Goal: Complete application form: Complete application form

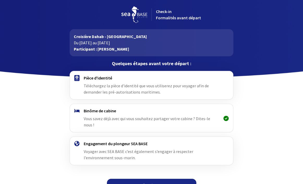
click at [109, 81] on div "Pièce d'identité Téléchargez la pièce d'identité que vous utiliserez pour voyag…" at bounding box center [151, 85] width 135 height 20
click at [138, 94] on span "Téléchargez la pièce d'identité que vous utiliserez pour voyager afin de demand…" at bounding box center [146, 88] width 125 height 11
click at [122, 83] on span "Téléchargez la pièce d'identité que vous utiliserez pour voyager afin de demand…" at bounding box center [146, 88] width 125 height 11
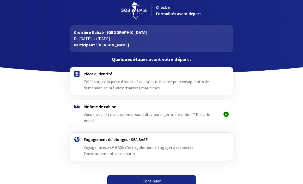
click at [161, 177] on link "Continuer" at bounding box center [151, 181] width 89 height 13
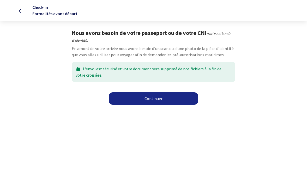
click at [157, 98] on link "Continuer" at bounding box center [153, 98] width 89 height 13
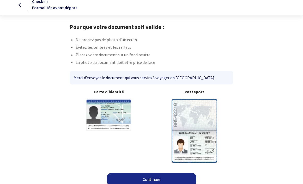
scroll to position [11, 0]
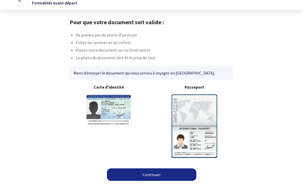
click at [171, 177] on link "Continuer" at bounding box center [151, 174] width 89 height 13
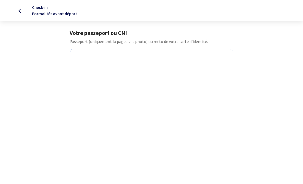
click at [53, 69] on div "Votre passeport ou CNI Passeport (uniquement la page avec photo) ou recto de vo…" at bounding box center [151, 171] width 294 height 285
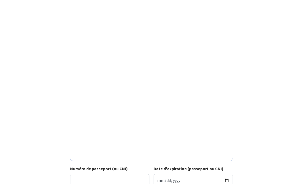
scroll to position [168, 0]
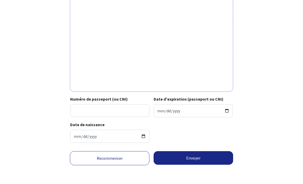
click at [112, 156] on link "Recommencer" at bounding box center [109, 158] width 79 height 14
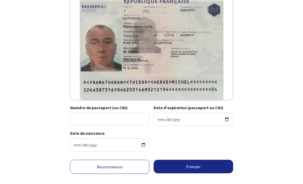
scroll to position [52, 0]
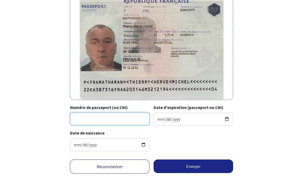
click at [110, 118] on input "Numéro de passeport (ou CNI)" at bounding box center [109, 119] width 79 height 13
type input "22KA38731"
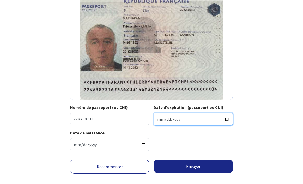
click at [173, 119] on input "Date d'expiration (passeport ou CNI)" at bounding box center [192, 119] width 79 height 13
click at [159, 120] on input "Date d'expiration (passeport ou CNI)" at bounding box center [192, 119] width 79 height 13
drag, startPoint x: 159, startPoint y: 120, endPoint x: 157, endPoint y: 119, distance: 3.0
click at [157, 119] on input "Date d'expiration (passeport ou CNI)" at bounding box center [192, 119] width 79 height 13
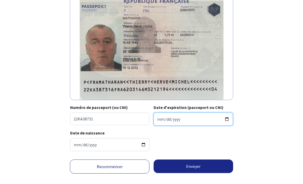
click at [161, 117] on input "Date d'expiration (passeport ou CNI)" at bounding box center [192, 119] width 79 height 13
click at [162, 118] on input "Date d'expiration (passeport ou CNI)" at bounding box center [192, 119] width 79 height 13
click at [173, 122] on input "Date d'expiration (passeport ou CNI)" at bounding box center [192, 119] width 79 height 13
click at [174, 121] on input "Date d'expiration (passeport ou CNI)" at bounding box center [192, 119] width 79 height 13
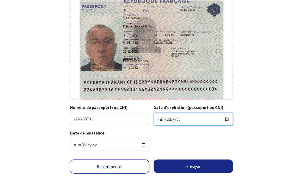
click at [167, 116] on input "Date d'expiration (passeport ou CNI)" at bounding box center [192, 119] width 79 height 13
click at [169, 116] on input "Date d'expiration (passeport ou CNI)" at bounding box center [192, 119] width 79 height 13
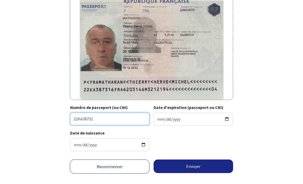
click at [102, 118] on input "22KA38731" at bounding box center [109, 119] width 79 height 13
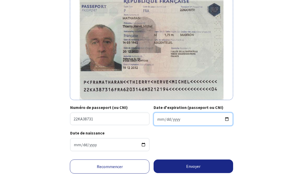
click at [169, 120] on input "Date d'expiration (passeport ou CNI)" at bounding box center [192, 119] width 79 height 13
type input "2032-12-19"
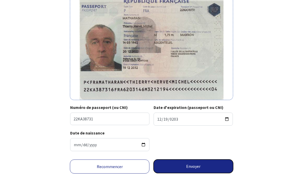
click at [196, 166] on button "Envoyer" at bounding box center [192, 166] width 79 height 14
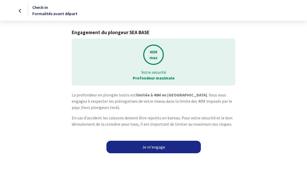
click at [171, 149] on link "Je m'engage" at bounding box center [153, 147] width 94 height 13
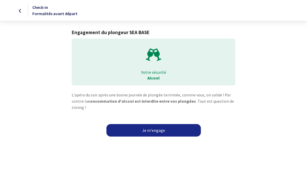
click at [164, 129] on link "Je m'engage" at bounding box center [153, 130] width 94 height 13
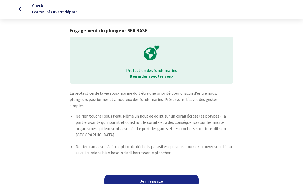
scroll to position [2, 0]
click at [172, 175] on link "Je m'engage" at bounding box center [151, 181] width 94 height 13
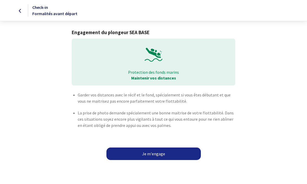
click at [154, 153] on link "Je m'engage" at bounding box center [153, 153] width 94 height 13
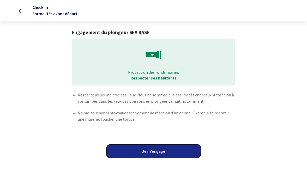
click at [163, 150] on button "Je m'engage" at bounding box center [153, 151] width 94 height 14
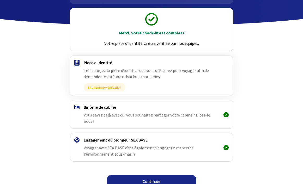
scroll to position [53, 0]
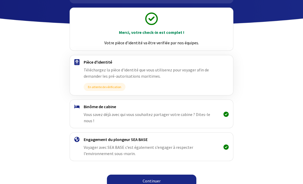
click at [157, 175] on link "Continuer" at bounding box center [151, 181] width 89 height 13
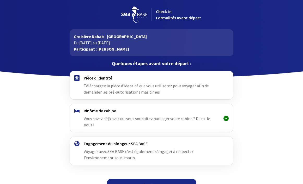
click at [146, 179] on link "Continuer" at bounding box center [151, 185] width 89 height 13
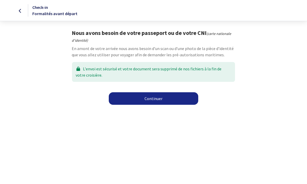
click at [171, 101] on link "Continuer" at bounding box center [153, 98] width 89 height 13
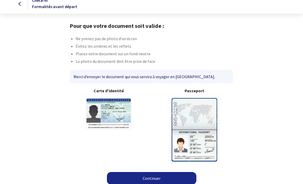
scroll to position [11, 0]
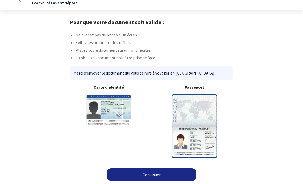
click at [149, 174] on link "Continuer" at bounding box center [151, 174] width 89 height 13
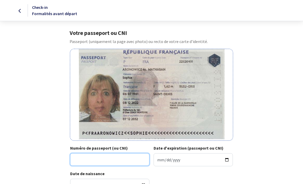
click at [98, 164] on input "Numéro de passeport (ou CNI)" at bounding box center [109, 159] width 79 height 13
type input "22II20931"
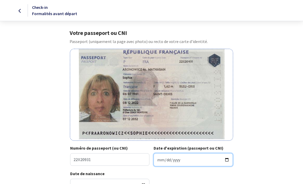
click at [155, 159] on input "Date d'expiration (passeport ou CNI)" at bounding box center [192, 159] width 79 height 13
type input "2032-12-07"
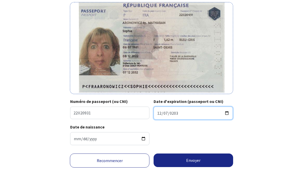
scroll to position [49, 0]
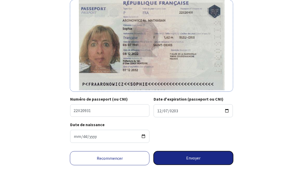
click at [215, 159] on button "Envoyer" at bounding box center [192, 158] width 79 height 14
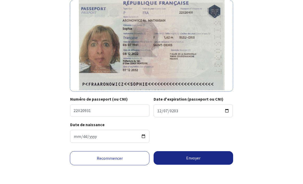
scroll to position [41, 0]
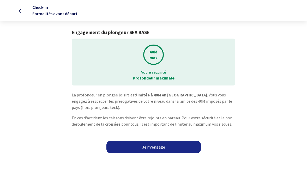
click at [151, 147] on link "Je m'engage" at bounding box center [153, 147] width 94 height 13
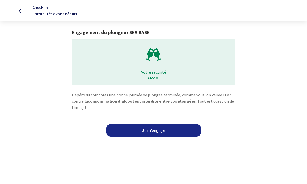
click at [151, 140] on html "Check-in Formalités avant départ Engagement du plongeur SEA BASE Votre sécurité…" at bounding box center [153, 70] width 307 height 140
click at [152, 134] on link "Je m'engage" at bounding box center [153, 130] width 94 height 13
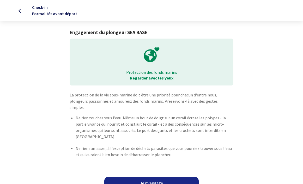
click at [164, 180] on link "Je m'engage" at bounding box center [151, 183] width 94 height 13
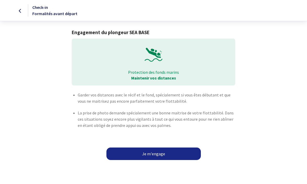
click at [161, 153] on link "Je m'engage" at bounding box center [153, 153] width 94 height 13
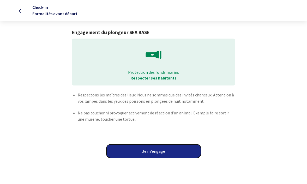
click at [161, 153] on button "Je m'engage" at bounding box center [153, 151] width 94 height 14
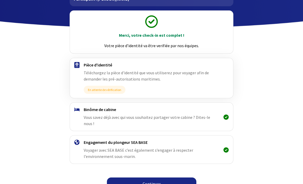
scroll to position [53, 0]
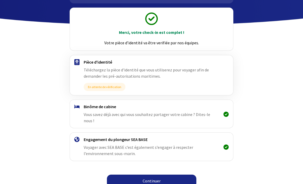
click at [164, 175] on link "Continuer" at bounding box center [151, 181] width 89 height 13
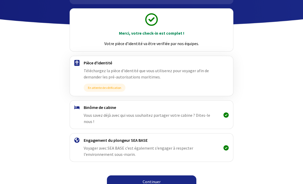
scroll to position [53, 0]
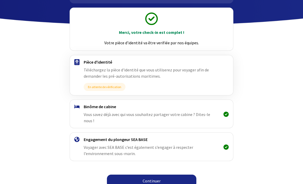
click at [167, 175] on link "Continuer" at bounding box center [151, 181] width 89 height 13
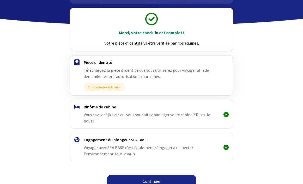
scroll to position [53, 0]
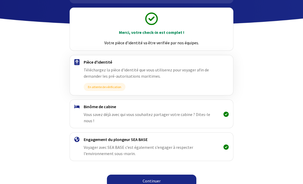
click at [176, 177] on link "Continuer" at bounding box center [151, 181] width 89 height 13
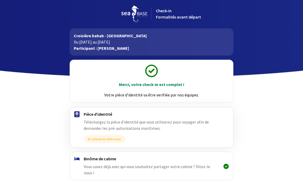
scroll to position [53, 0]
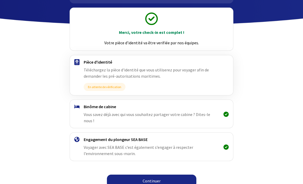
click at [153, 175] on link "Continuer" at bounding box center [151, 181] width 89 height 13
